Goal: Task Accomplishment & Management: Manage account settings

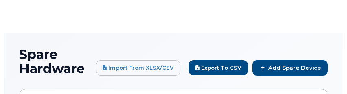
select select
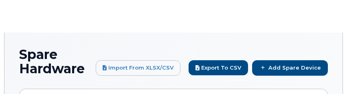
select select
